Goal: Information Seeking & Learning: Learn about a topic

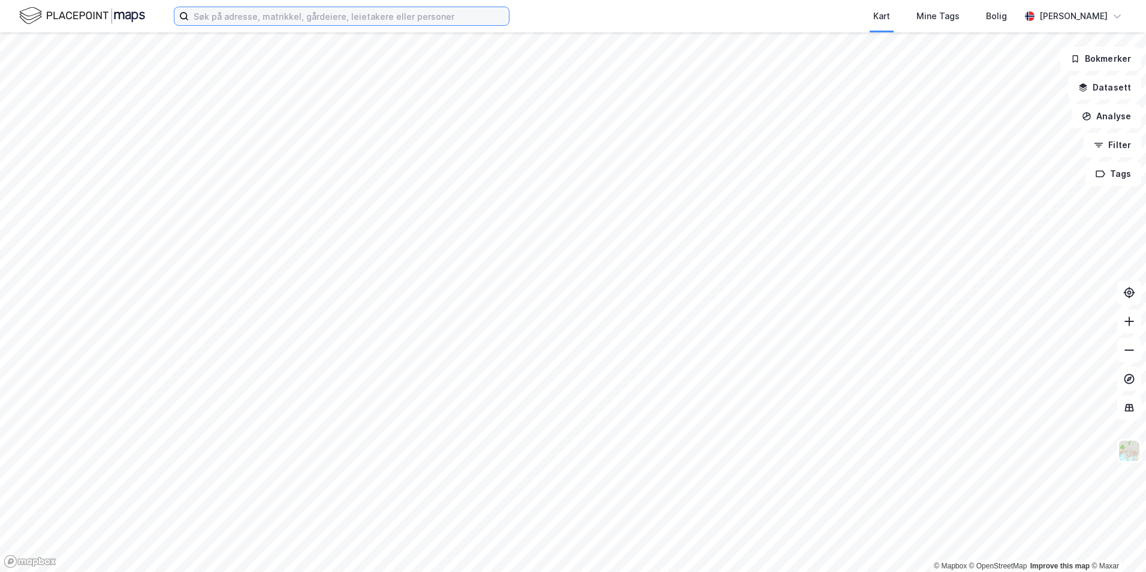
click at [246, 17] on input at bounding box center [349, 16] width 320 height 18
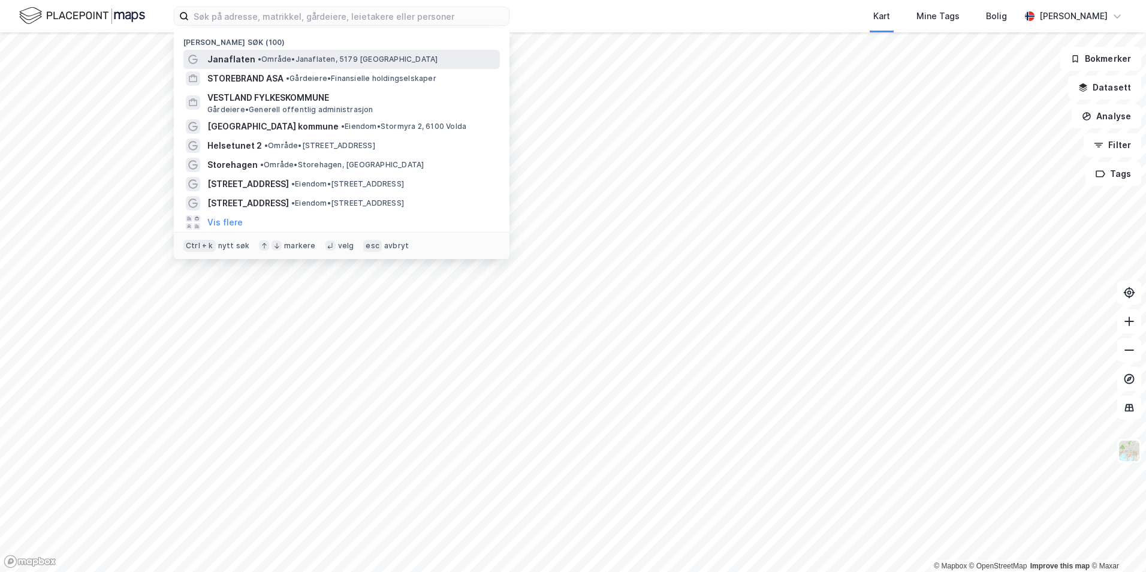
click at [262, 52] on div "Janaflaten • Område • Janaflaten, 5179 [GEOGRAPHIC_DATA]" at bounding box center [352, 59] width 290 height 14
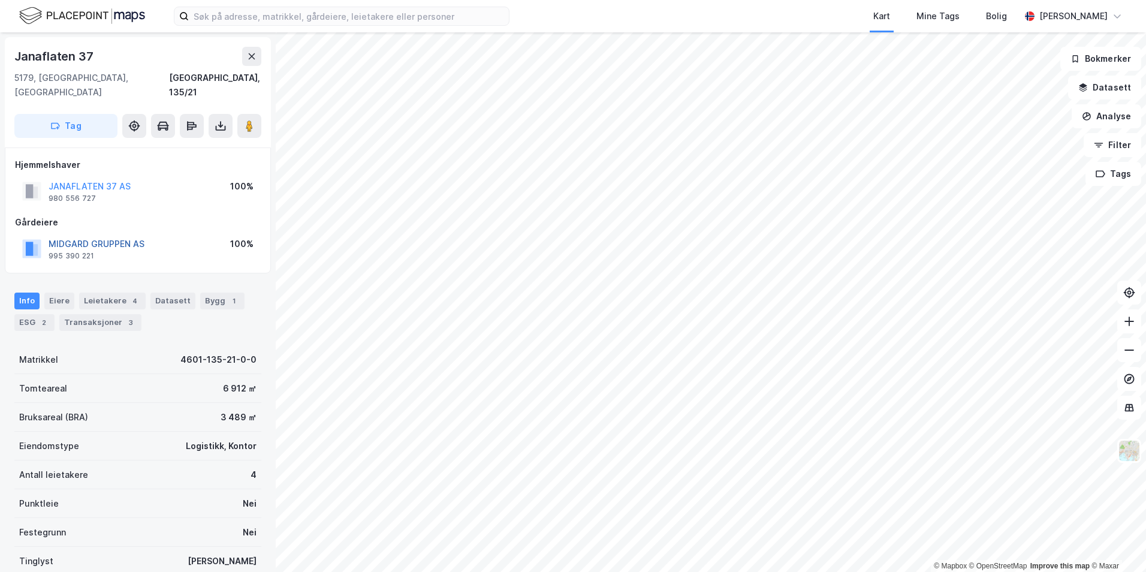
click at [0, 0] on button "MIDGARD GRUPPEN AS" at bounding box center [0, 0] width 0 height 0
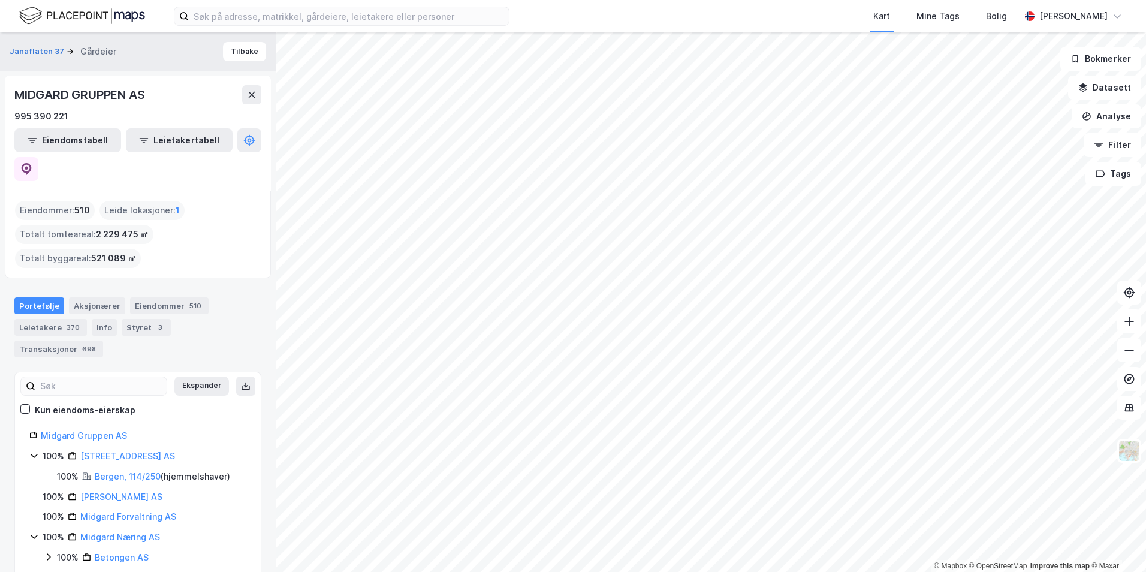
click at [572, 17] on div "Kart Mine Tags Bolig [PERSON_NAME] © Mapbox © OpenStreetMap Improve this map © …" at bounding box center [573, 286] width 1146 height 572
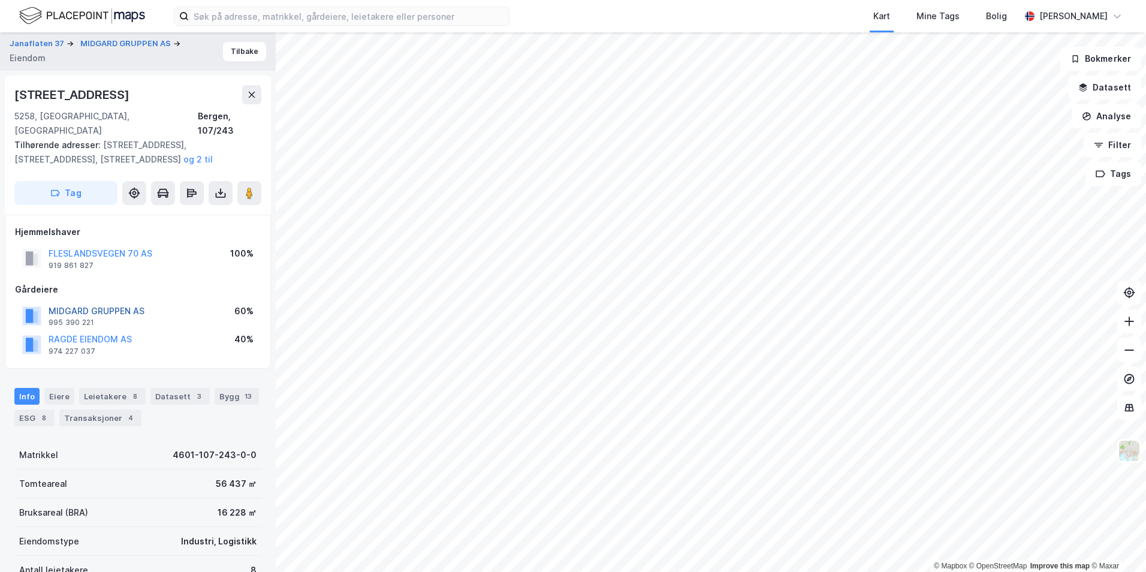
click at [0, 0] on button "MIDGARD GRUPPEN AS" at bounding box center [0, 0] width 0 height 0
